Goal: Navigation & Orientation: Find specific page/section

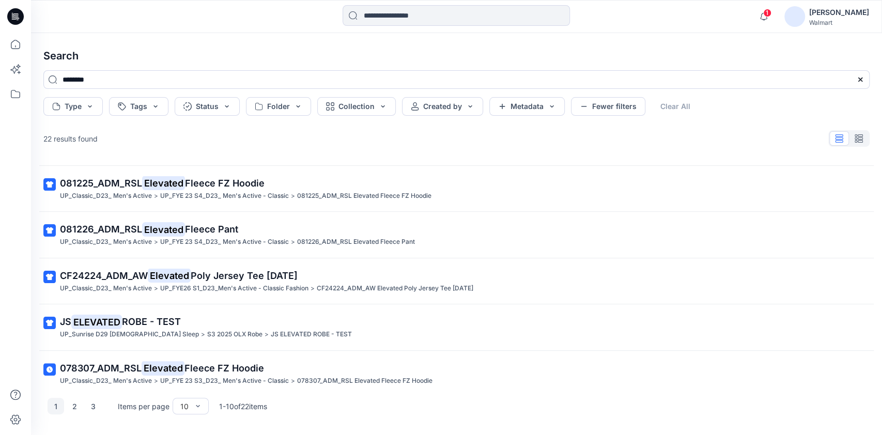
scroll to position [238, 0]
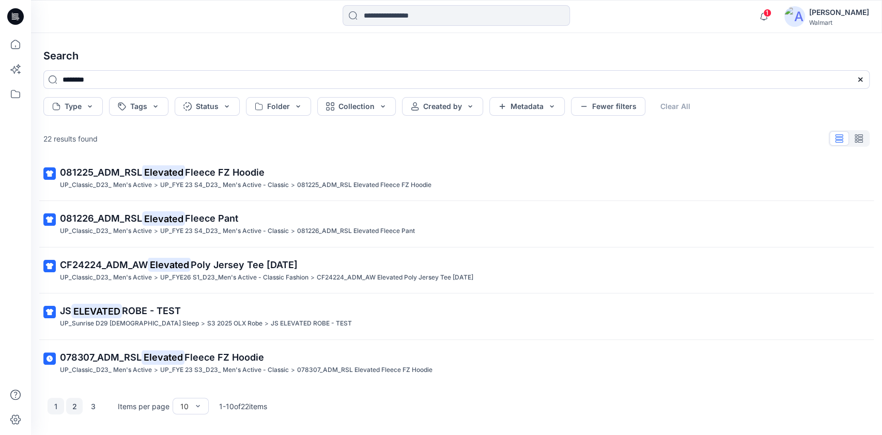
click at [76, 404] on button "2" at bounding box center [74, 406] width 17 height 17
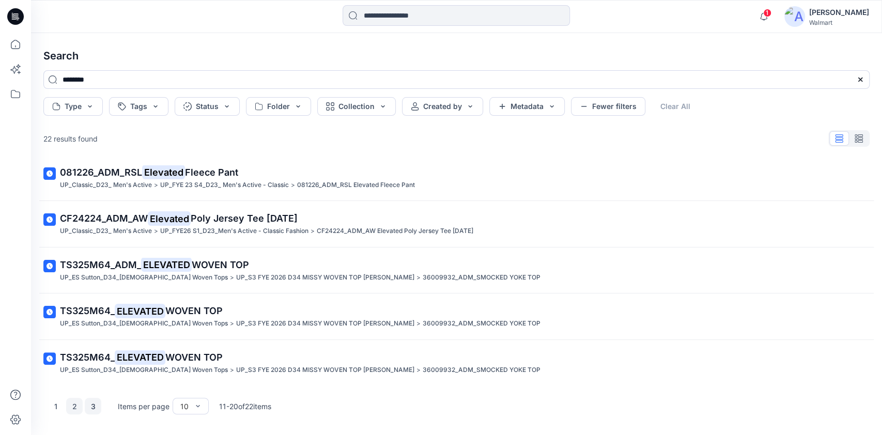
click at [94, 403] on button "3" at bounding box center [93, 406] width 17 height 17
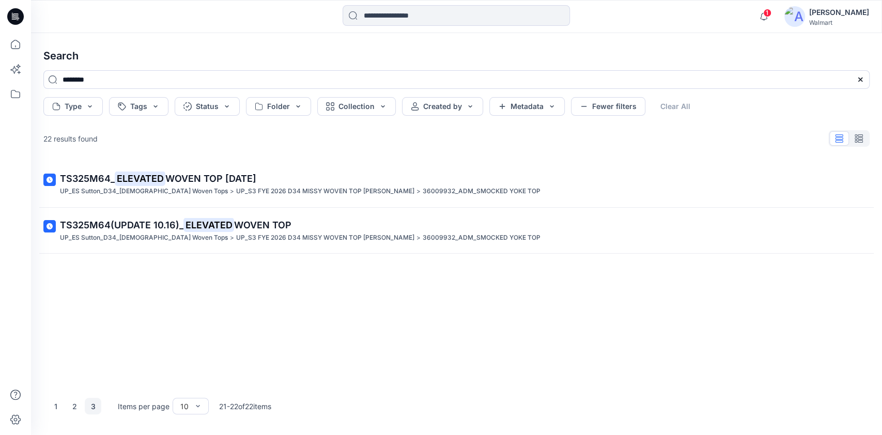
scroll to position [0, 0]
click at [499, 9] on input at bounding box center [455, 15] width 227 height 21
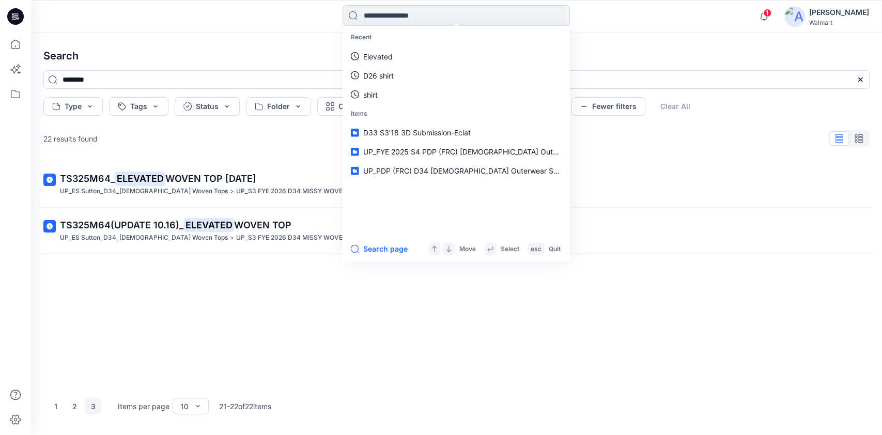
paste input "********"
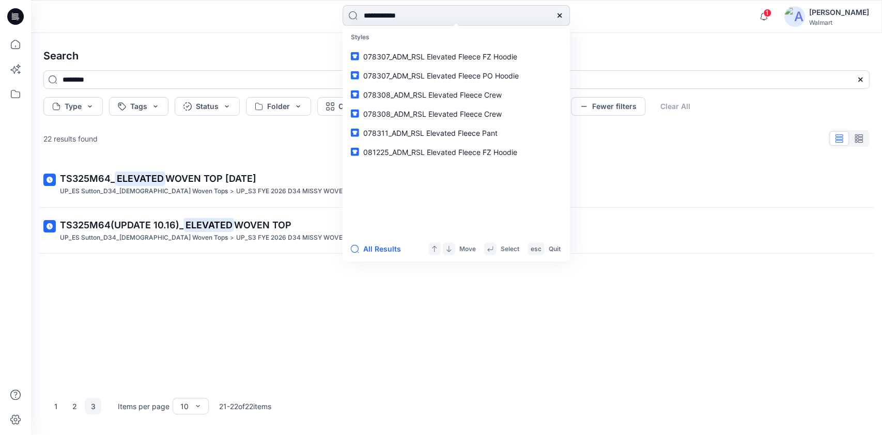
type input "**********"
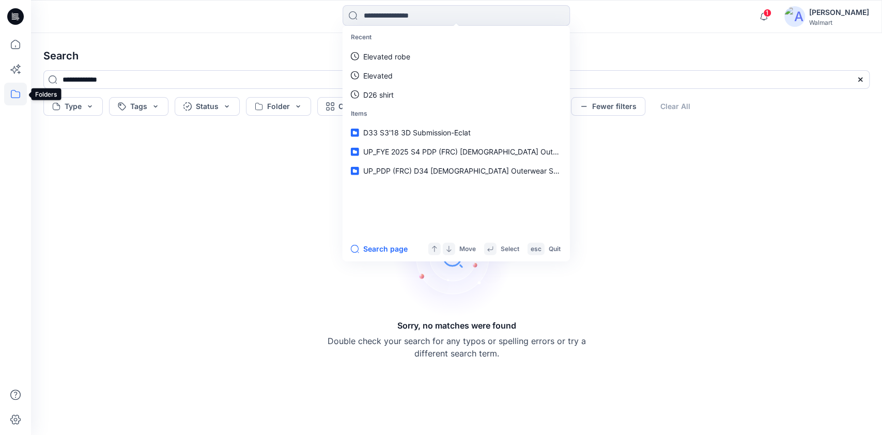
click at [13, 97] on icon at bounding box center [15, 94] width 9 height 8
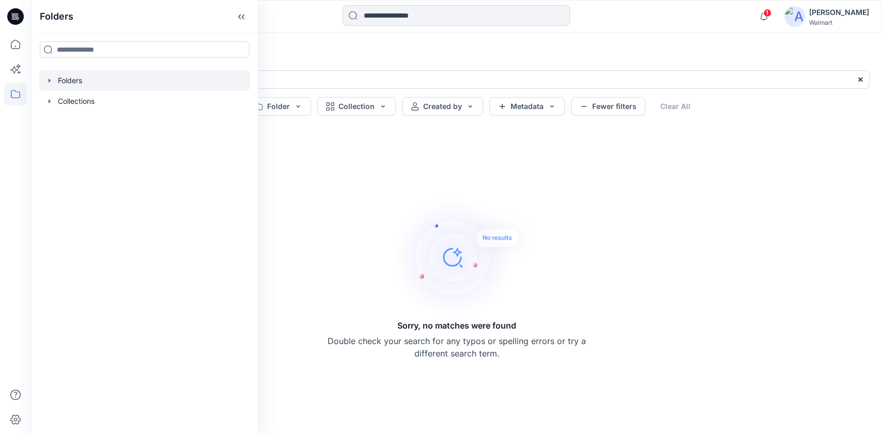
click at [46, 81] on icon "button" at bounding box center [49, 80] width 8 height 8
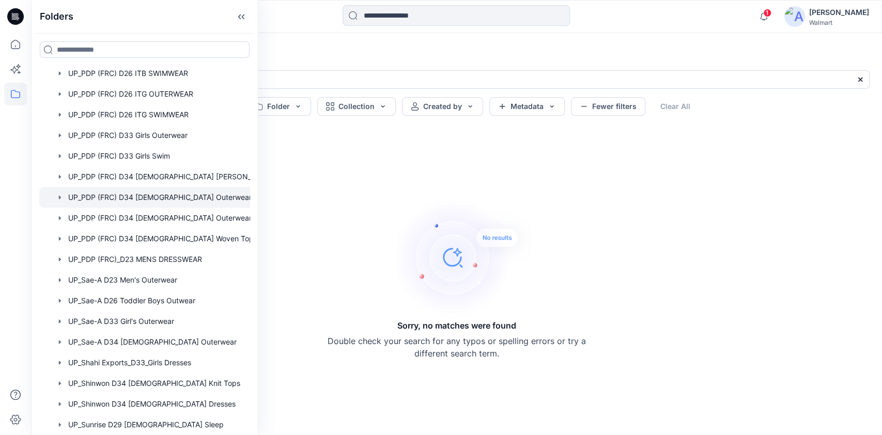
scroll to position [897, 0]
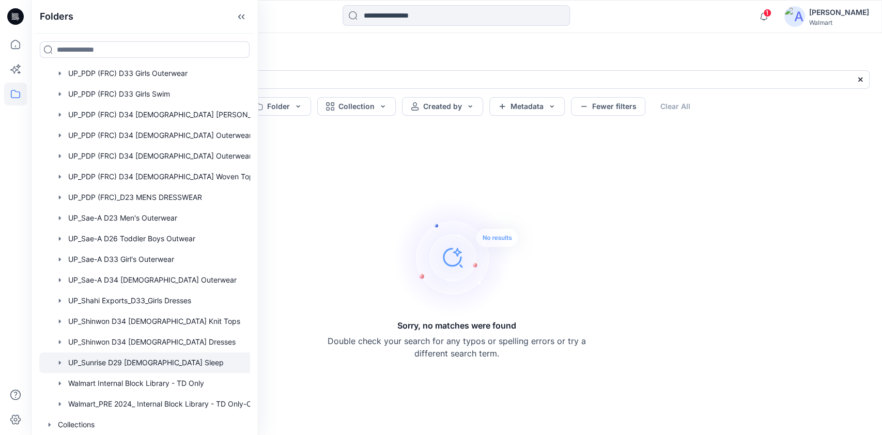
click at [57, 358] on icon "button" at bounding box center [60, 362] width 8 height 8
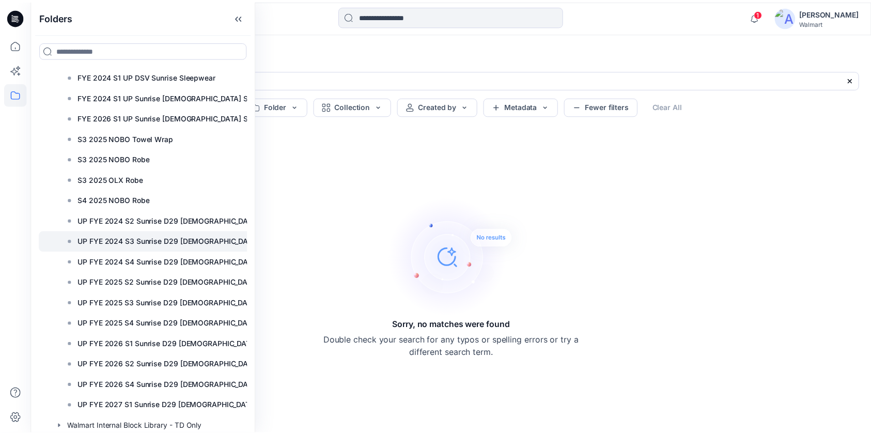
scroll to position [1242, 0]
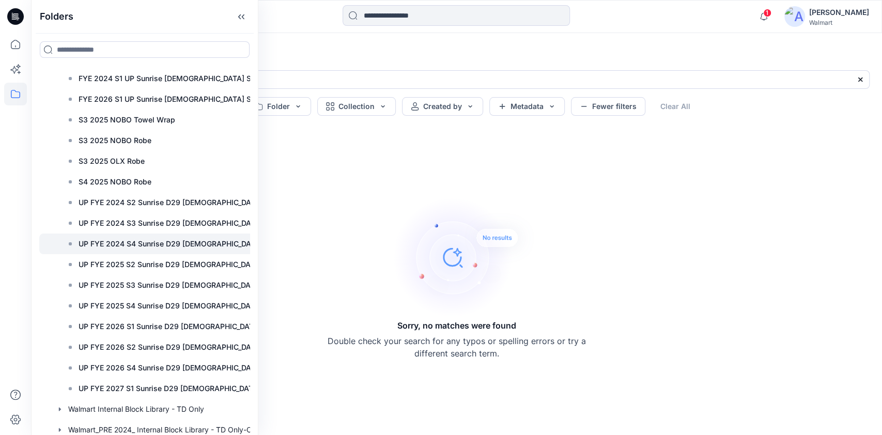
click at [164, 240] on p "UP FYE 2024 S4 Sunrise D29 [DEMOGRAPHIC_DATA] Sleep" at bounding box center [180, 244] width 202 height 12
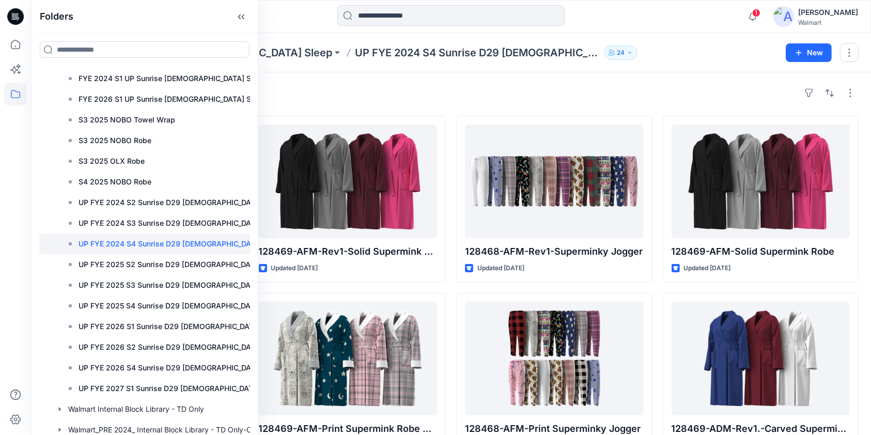
click at [582, 84] on div "Styles 128478-AFM-Rev1-Printed, Carved & Sheared Supermink Robe Updated [DATE] …" at bounding box center [451, 379] width 840 height 614
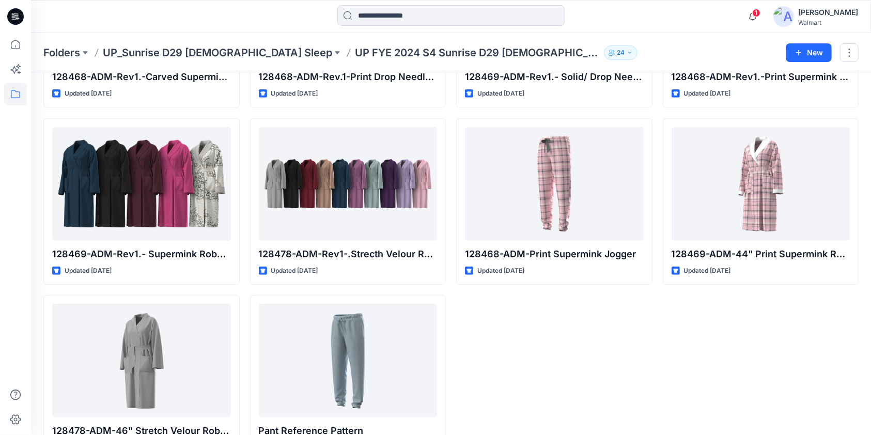
scroll to position [567, 0]
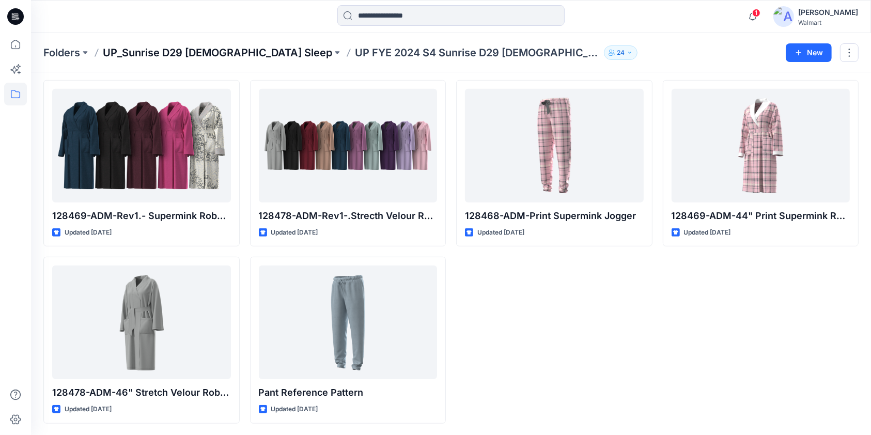
click at [207, 50] on p "UP_Sunrise D29 [DEMOGRAPHIC_DATA] Sleep" at bounding box center [217, 52] width 229 height 14
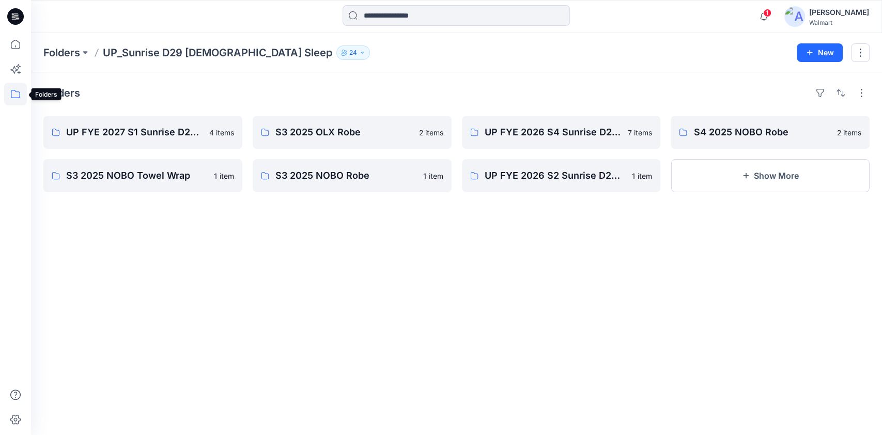
click at [17, 96] on icon at bounding box center [15, 94] width 23 height 23
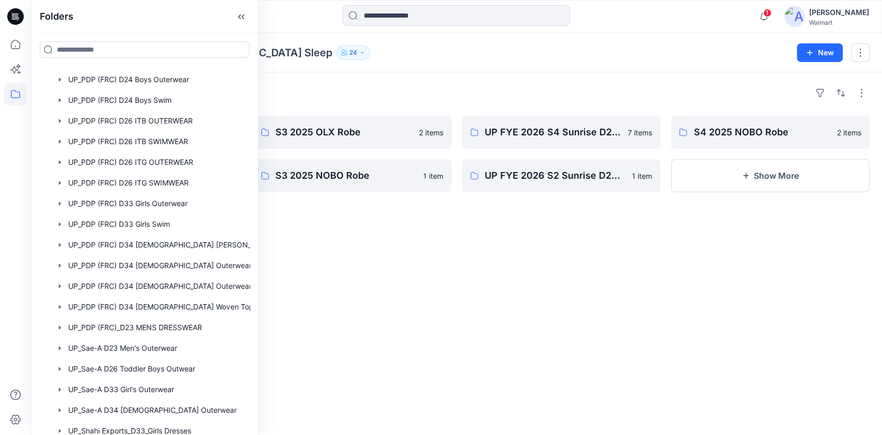
scroll to position [897, 0]
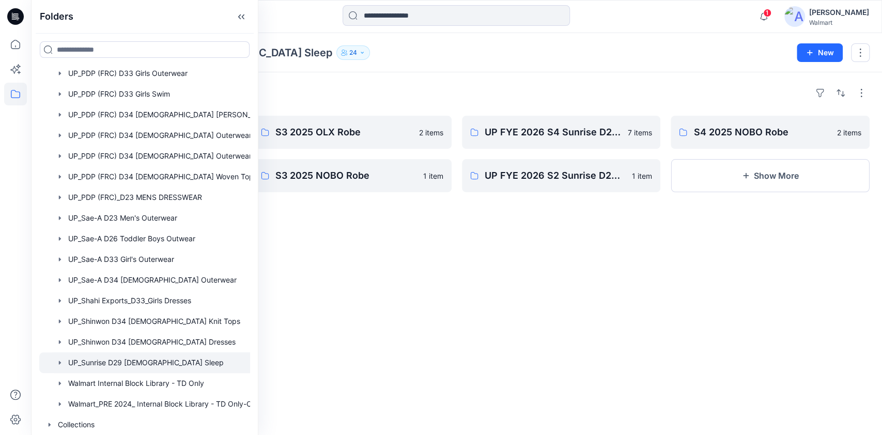
click at [58, 362] on icon "button" at bounding box center [60, 362] width 8 height 8
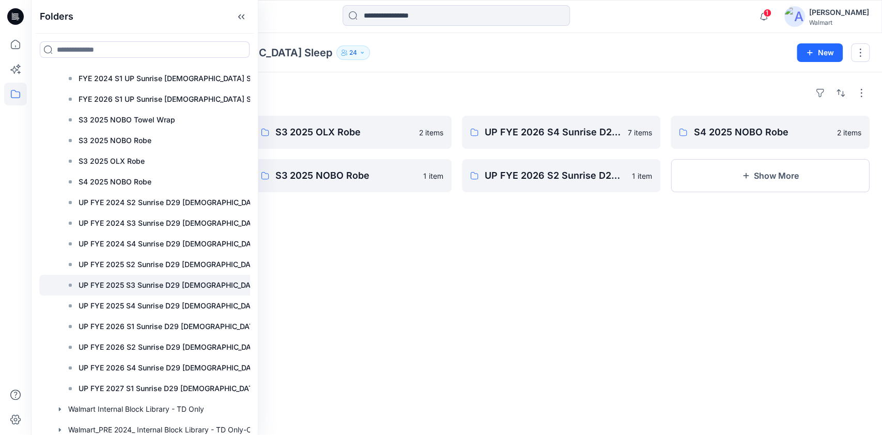
scroll to position [1269, 0]
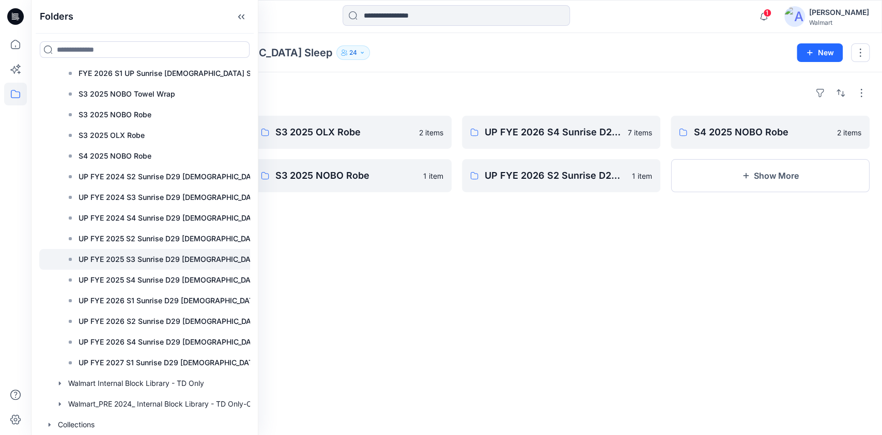
click at [161, 257] on p "UP FYE 2025 S3 Sunrise D29 [DEMOGRAPHIC_DATA] Sleep" at bounding box center [180, 259] width 202 height 12
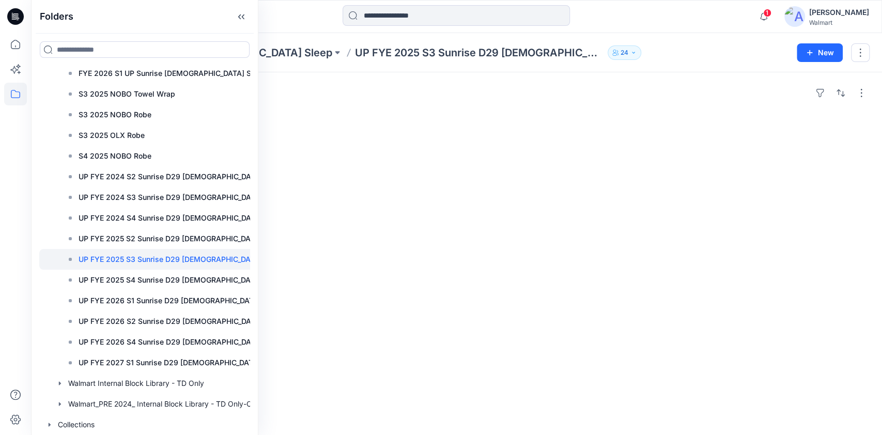
click at [481, 199] on div at bounding box center [561, 199] width 199 height 167
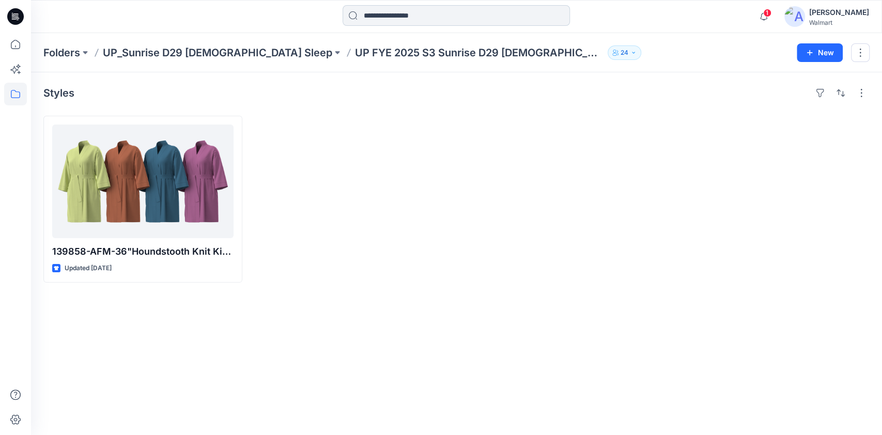
click at [462, 21] on input at bounding box center [455, 15] width 227 height 21
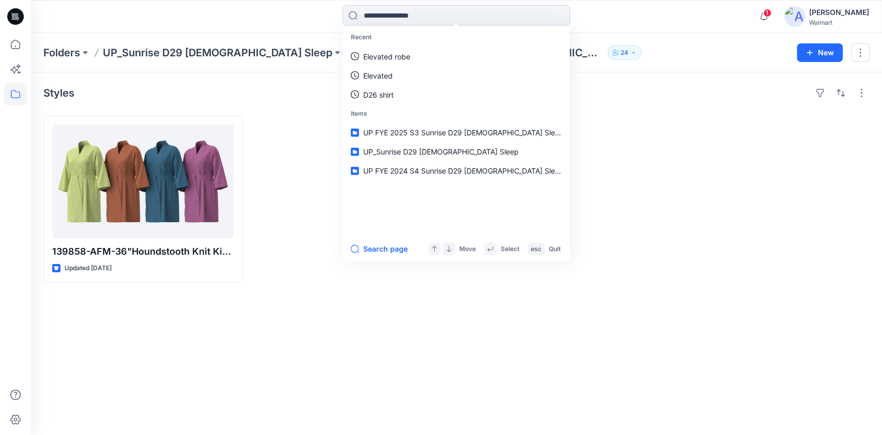
paste input "**********"
type input "**********"
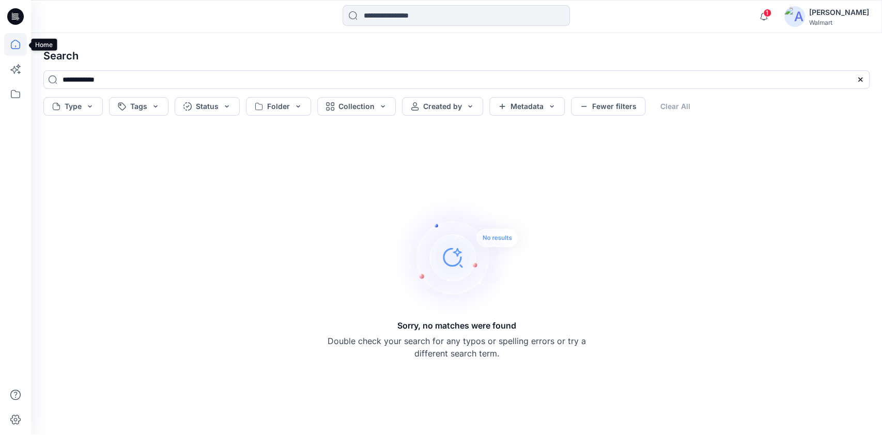
click at [9, 48] on icon at bounding box center [15, 44] width 23 height 23
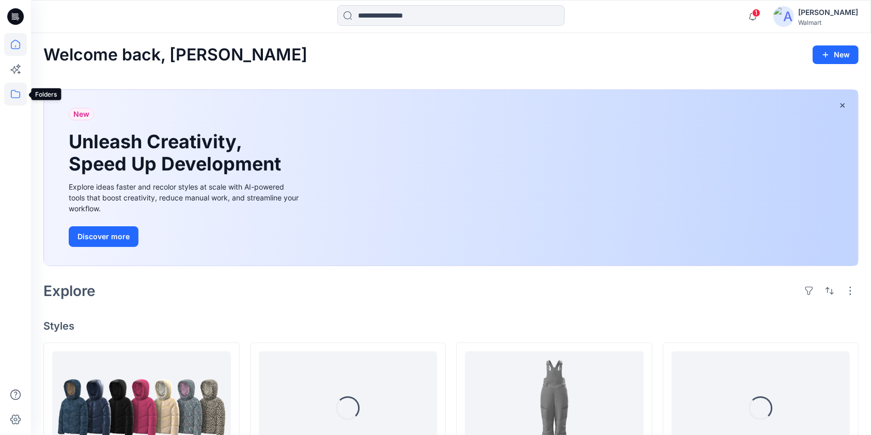
click at [15, 97] on icon at bounding box center [15, 94] width 23 height 23
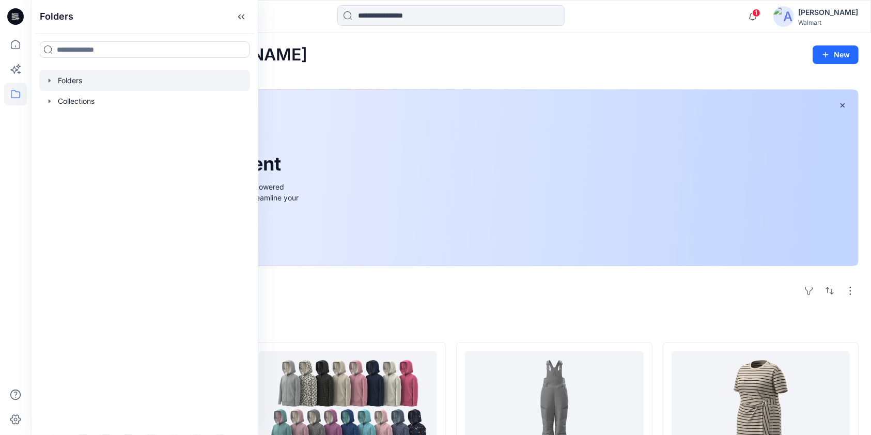
click at [50, 85] on div at bounding box center [144, 80] width 211 height 21
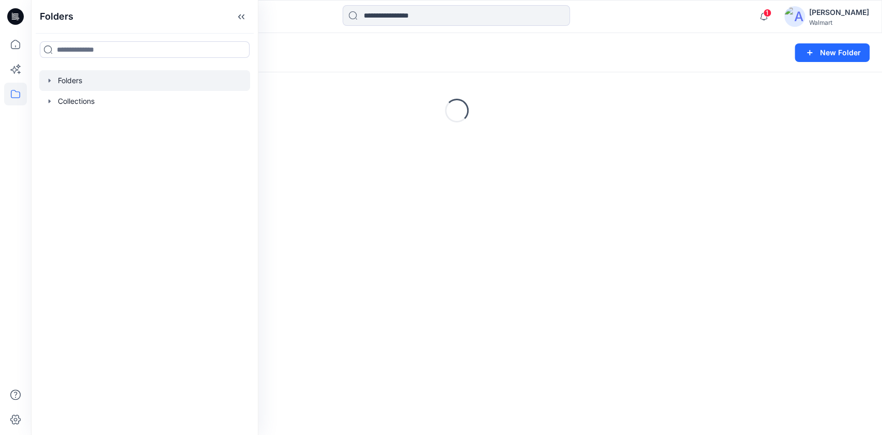
click at [51, 81] on icon "button" at bounding box center [49, 80] width 8 height 8
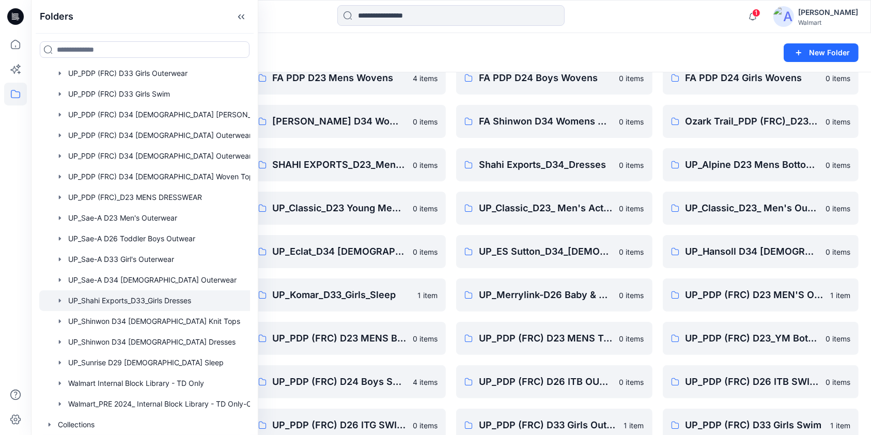
scroll to position [207, 0]
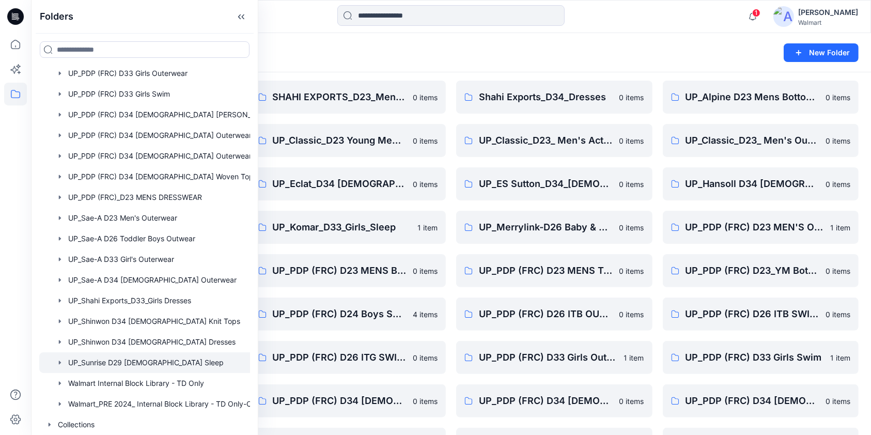
click at [132, 362] on div at bounding box center [158, 362] width 238 height 21
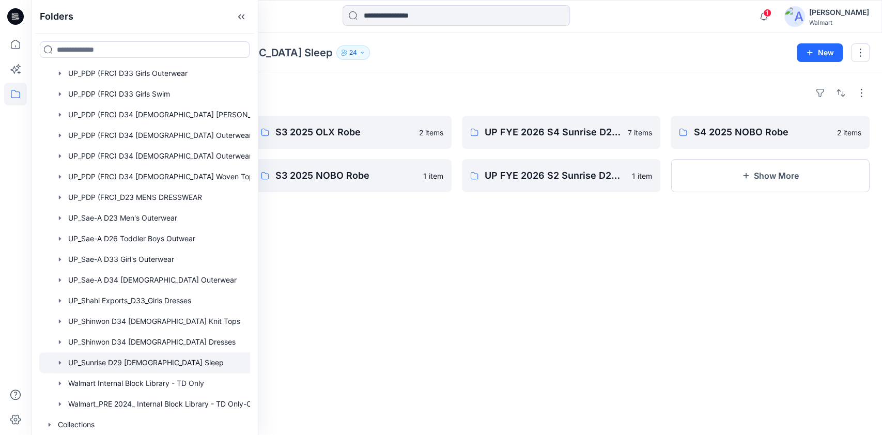
click at [61, 358] on icon "button" at bounding box center [60, 362] width 8 height 8
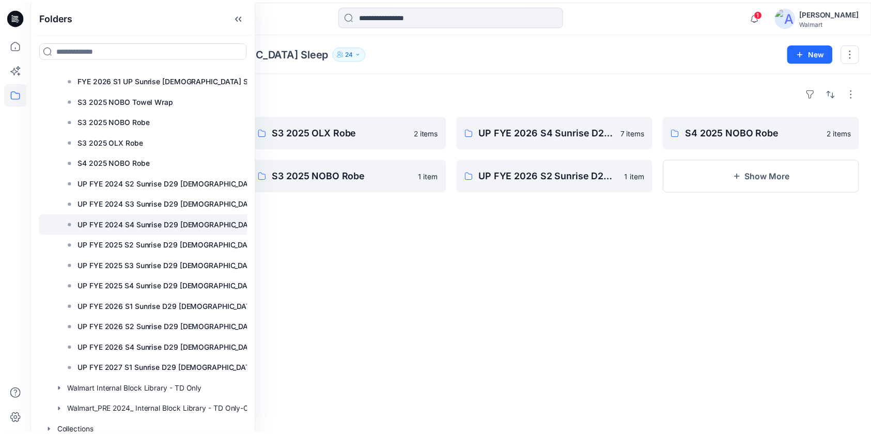
scroll to position [1269, 0]
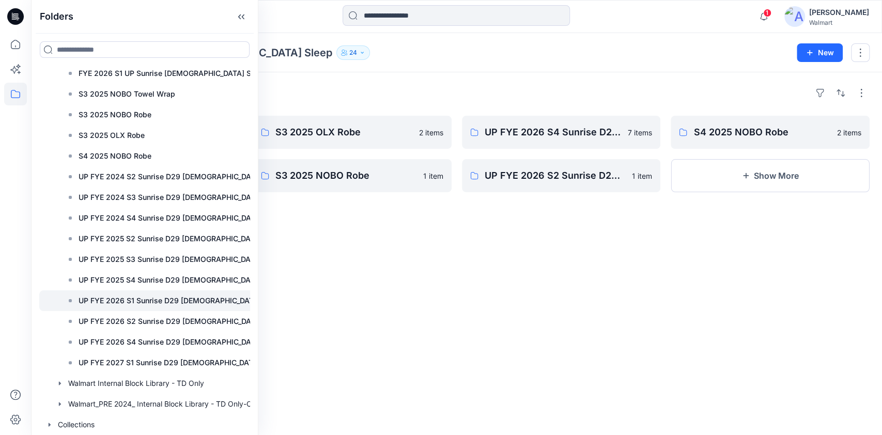
click at [171, 295] on p "UP FYE 2026 S1 Sunrise D29 [DEMOGRAPHIC_DATA] sleep" at bounding box center [180, 300] width 202 height 12
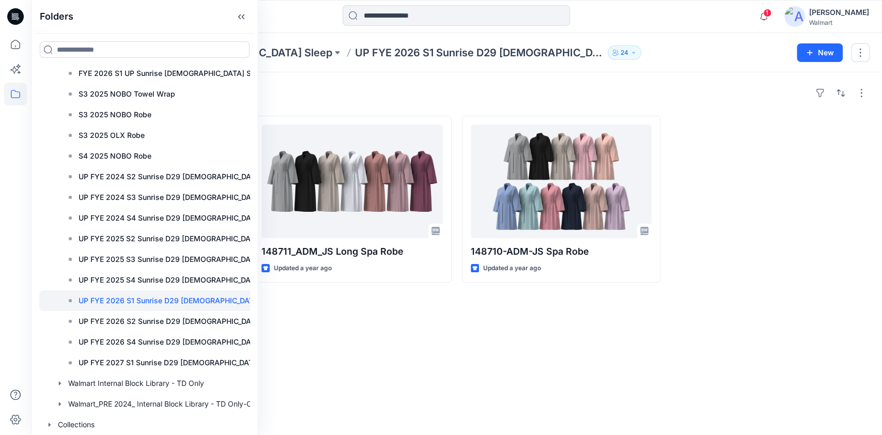
click at [371, 336] on div "Styles 7-2 Updated a year ago 148711_ADM_JS Long Spa Robe Updated a year ago 14…" at bounding box center [456, 253] width 851 height 363
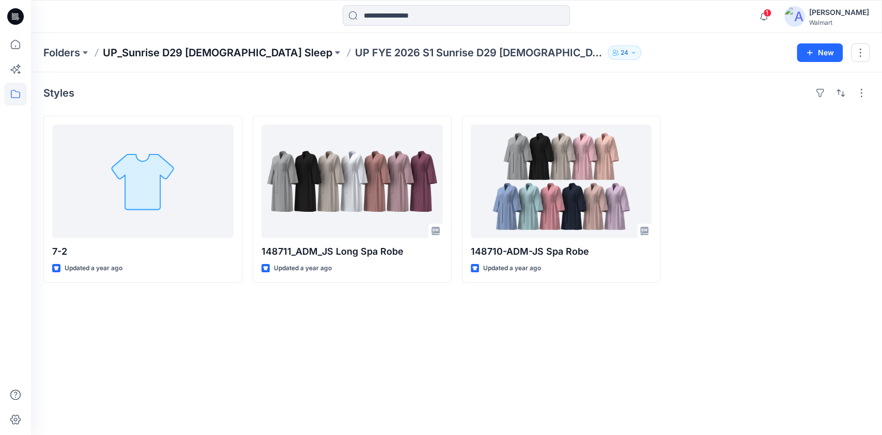
click at [227, 50] on p "UP_Sunrise D29 [DEMOGRAPHIC_DATA] Sleep" at bounding box center [217, 52] width 229 height 14
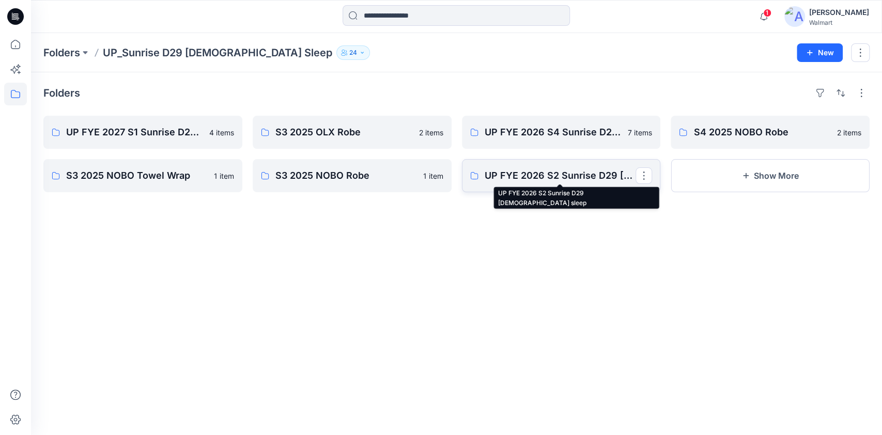
click at [513, 181] on p "UP FYE 2026 S2 Sunrise D29 [DEMOGRAPHIC_DATA] sleep" at bounding box center [559, 175] width 151 height 14
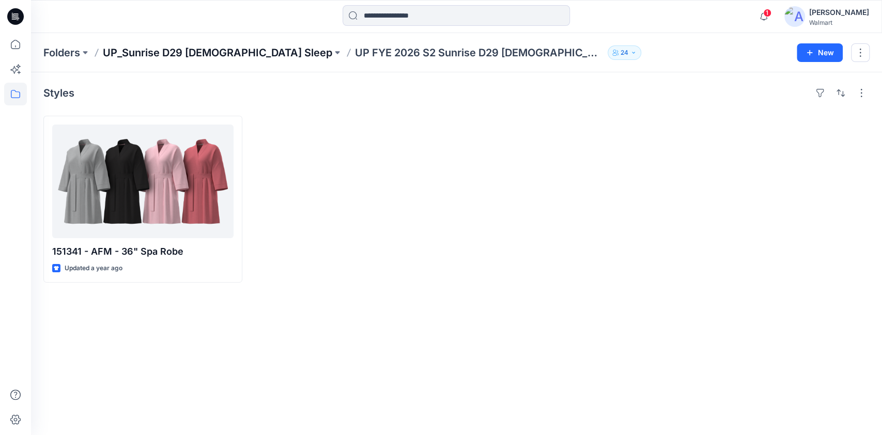
click at [232, 50] on p "UP_Sunrise D29 [DEMOGRAPHIC_DATA] Sleep" at bounding box center [217, 52] width 229 height 14
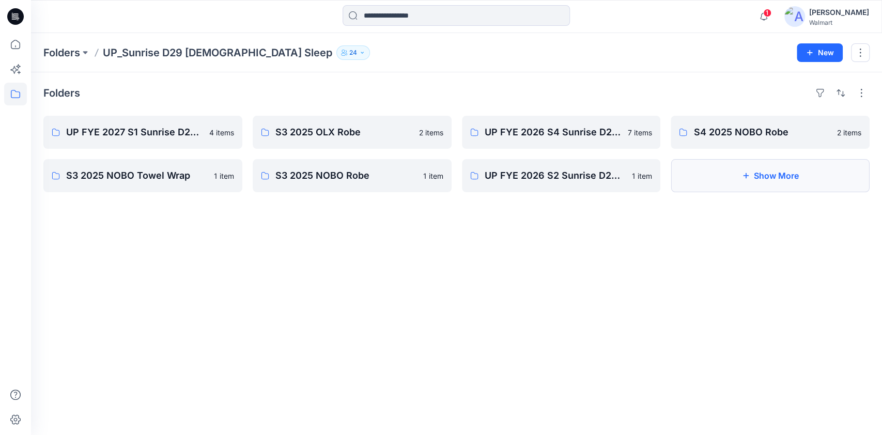
click at [781, 174] on button "Show More" at bounding box center [769, 175] width 199 height 33
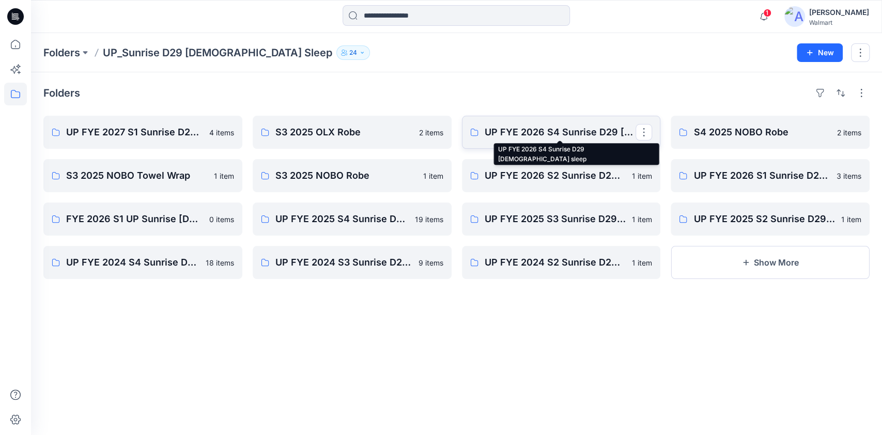
click at [537, 138] on p "UP FYE 2026 S4 Sunrise D29 [DEMOGRAPHIC_DATA] sleep" at bounding box center [559, 132] width 151 height 14
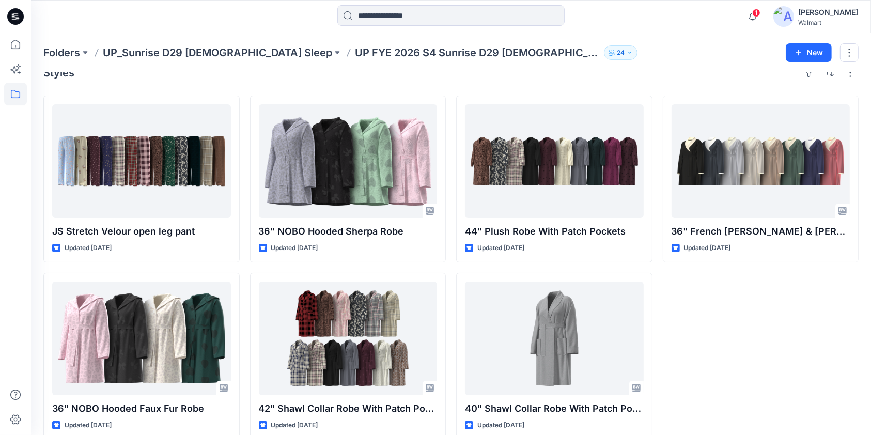
scroll to position [37, 0]
